Goal: Transaction & Acquisition: Obtain resource

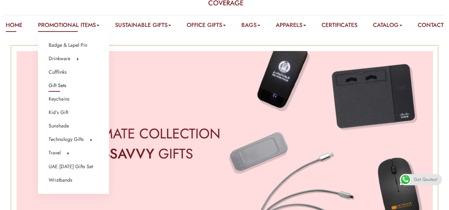
click at [64, 86] on link "Gift Sets" at bounding box center [58, 85] width 18 height 9
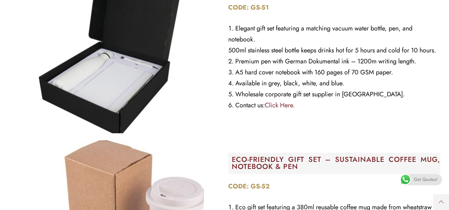
scroll to position [244, 0]
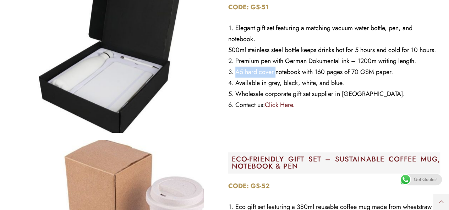
drag, startPoint x: 272, startPoint y: 89, endPoint x: 277, endPoint y: 89, distance: 5.3
click at [277, 78] on li "A5 hard cover notebook with 160 pages of 70 GSM paper." at bounding box center [334, 72] width 212 height 11
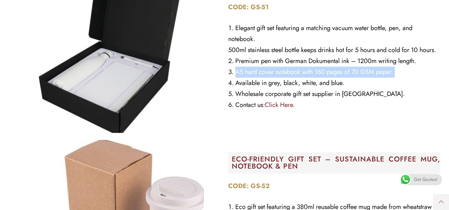
click at [277, 78] on li "A5 hard cover notebook with 160 pages of 70 GSM paper." at bounding box center [334, 72] width 212 height 11
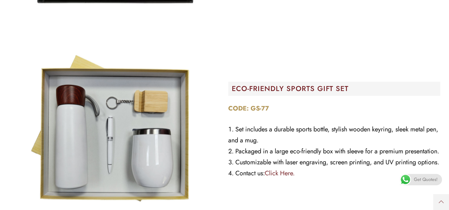
scroll to position [0, 0]
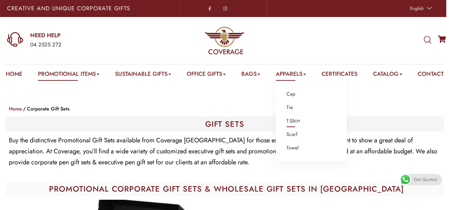
click at [299, 123] on link "T-Shirt" at bounding box center [292, 121] width 13 height 9
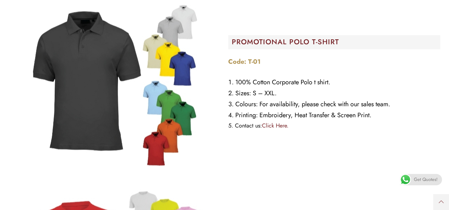
scroll to position [453, 0]
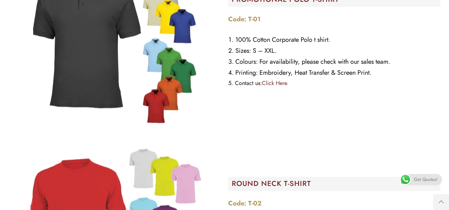
click at [253, 42] on li "100% Cotton Corporate Polo t shirt." at bounding box center [334, 39] width 212 height 11
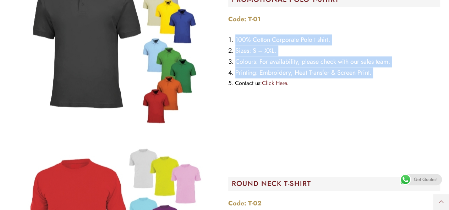
drag, startPoint x: 253, startPoint y: 42, endPoint x: 289, endPoint y: 70, distance: 45.3
click at [289, 70] on ol "100% Cotton Corporate Polo t shirt. Sizes: S – XXL. Colours: For availability, …" at bounding box center [334, 61] width 212 height 54
click at [289, 70] on li "Printing: Embroidery, Heat Transfer & Screen Print." at bounding box center [334, 72] width 212 height 11
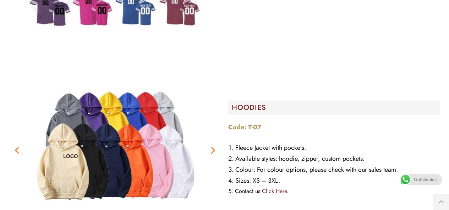
scroll to position [1083, 0]
click at [420, 181] on span "Get Quotes!" at bounding box center [426, 179] width 24 height 11
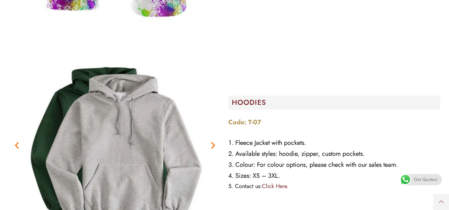
scroll to position [1072, 0]
